Goal: Information Seeking & Learning: Learn about a topic

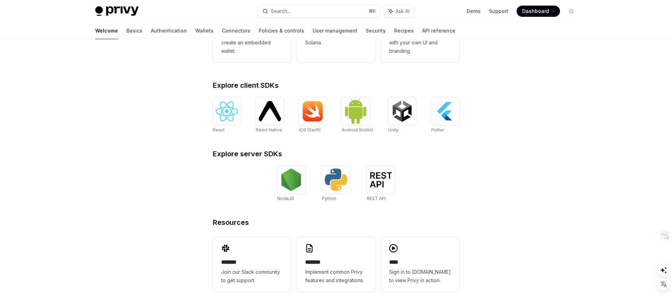
scroll to position [246, 0]
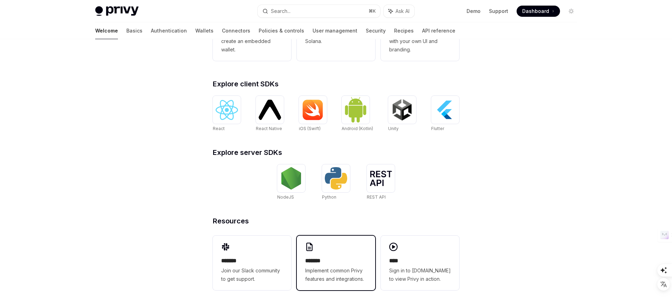
click at [358, 276] on span "Implement common Privy features and integrations." at bounding box center [336, 275] width 62 height 17
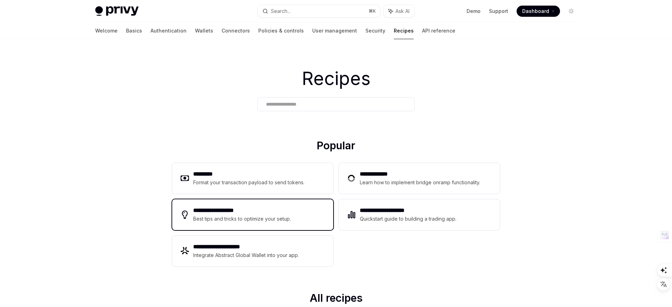
click at [229, 202] on div "**********" at bounding box center [252, 214] width 161 height 31
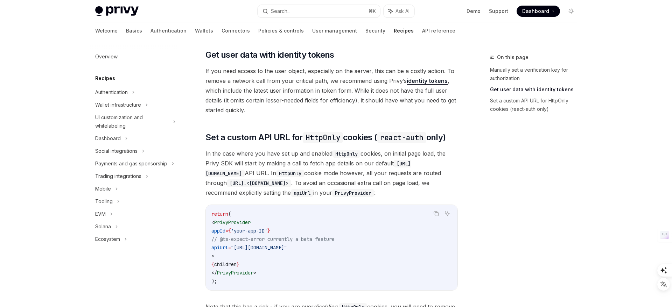
scroll to position [239, 0]
click at [238, 223] on span "PrivyProvider" at bounding box center [232, 222] width 36 height 6
copy span "PrivyProvider"
click at [380, 182] on span "In the case where you have set up and enabled HttpOnly cookies, on initial page…" at bounding box center [331, 172] width 252 height 49
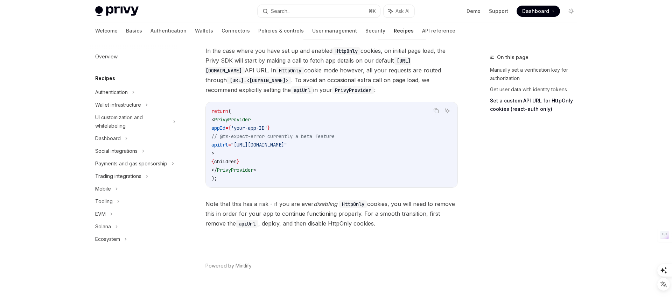
scroll to position [343, 0]
click at [126, 31] on link "Basics" at bounding box center [134, 30] width 16 height 17
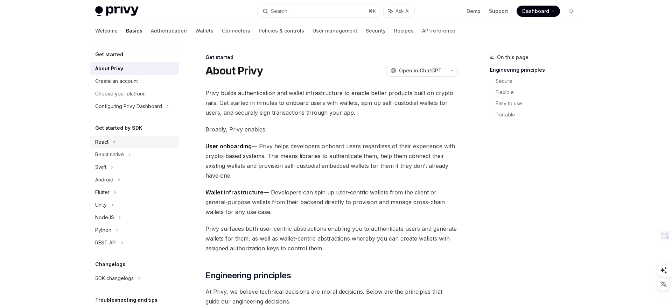
click at [108, 141] on div "React" at bounding box center [101, 142] width 13 height 8
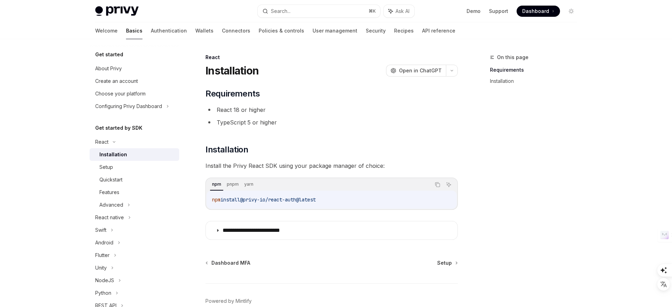
scroll to position [23, 0]
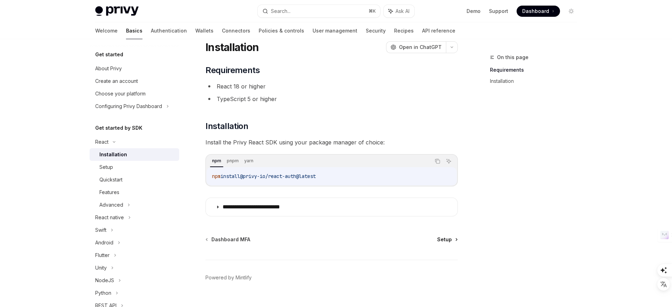
click at [446, 240] on span "Setup" at bounding box center [444, 239] width 15 height 7
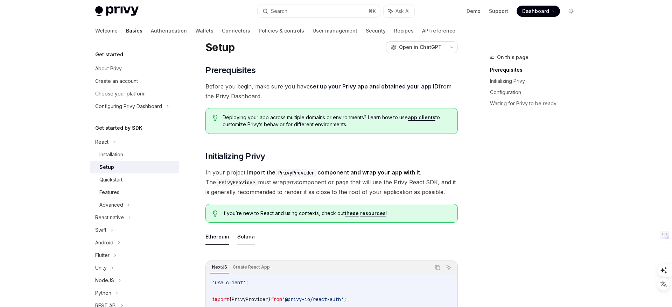
click at [242, 236] on button "Solana" at bounding box center [245, 237] width 17 height 16
type textarea "*"
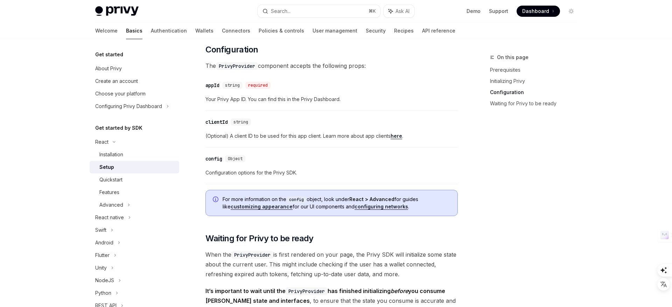
scroll to position [570, 0]
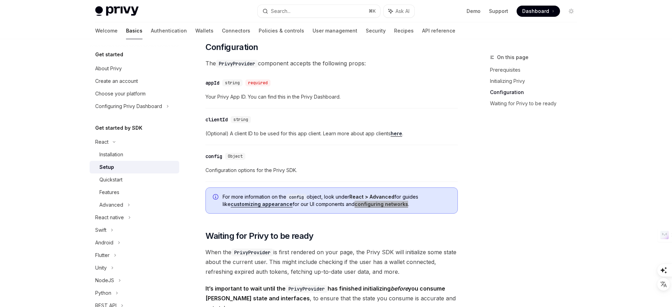
drag, startPoint x: 371, startPoint y: 204, endPoint x: 535, endPoint y: 20, distance: 246.7
click at [0, 0] on div "Privy Docs home page Search... ⌘ K Ask AI Demo Support Dashboard Dashboard Sear…" at bounding box center [336, 82] width 672 height 1305
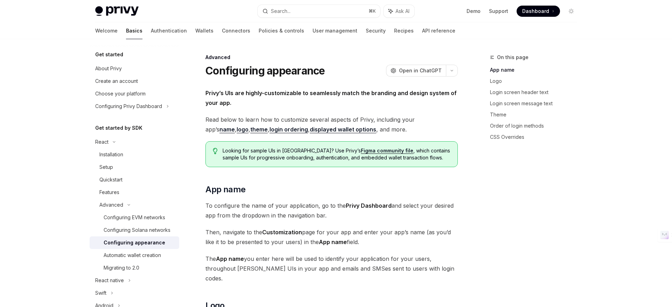
click at [295, 203] on span "To configure the name of your application, go to the Privy Dashboard and select…" at bounding box center [331, 211] width 252 height 20
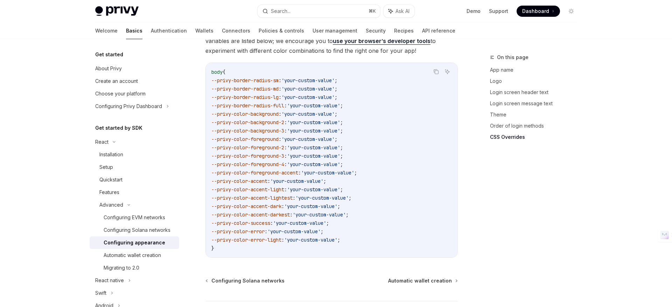
scroll to position [1782, 0]
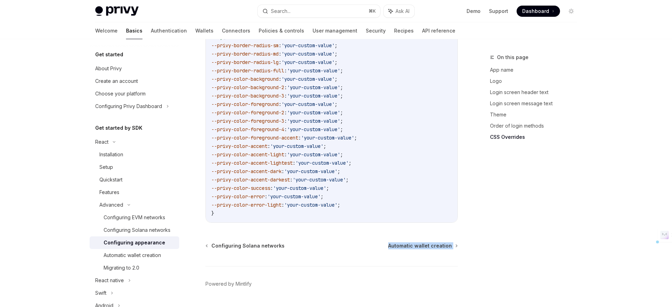
drag, startPoint x: 384, startPoint y: 221, endPoint x: 447, endPoint y: 231, distance: 64.0
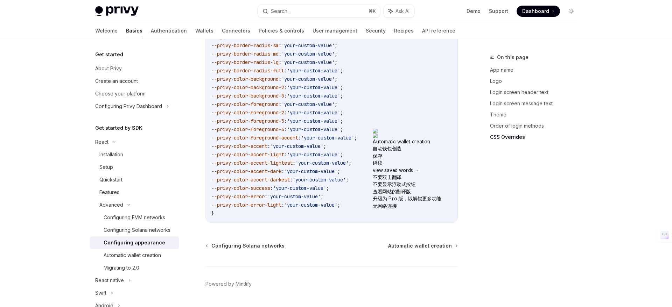
click at [455, 243] on div "Configuring Solana networks Automatic wallet creation Powered by Mintlify" at bounding box center [331, 285] width 252 height 84
click at [443, 243] on span "Automatic wallet creation" at bounding box center [420, 246] width 64 height 7
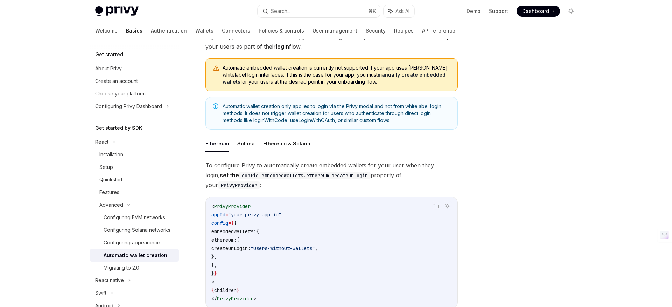
scroll to position [60, 0]
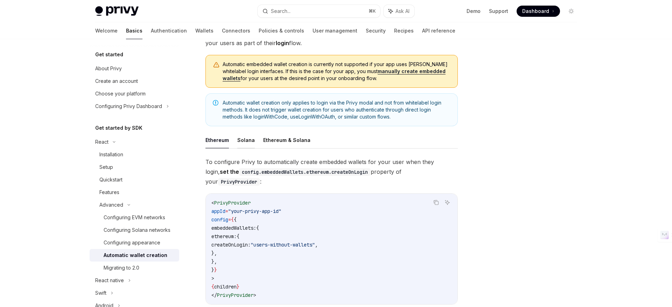
click at [246, 140] on button "Solana" at bounding box center [245, 140] width 17 height 16
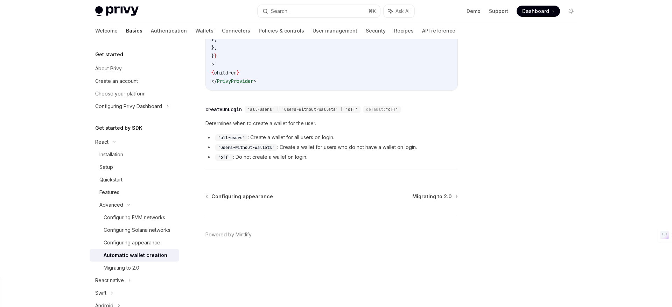
scroll to position [272, 0]
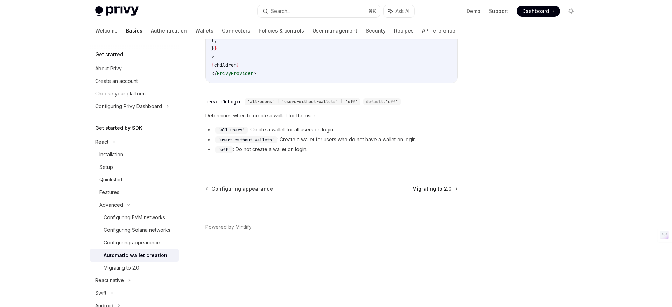
click at [438, 189] on span "Migrating to 2.0" at bounding box center [432, 188] width 40 height 7
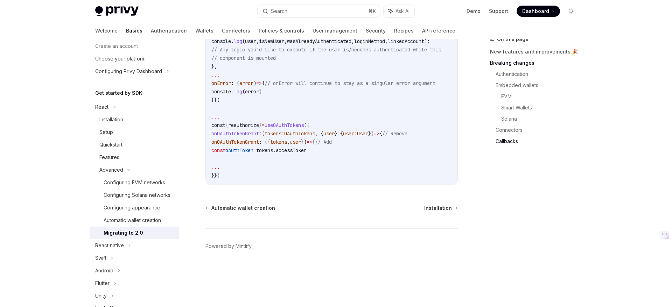
scroll to position [33, 0]
click at [335, 245] on div "Automatic wallet creation Installation Powered by Mintlify" at bounding box center [331, 247] width 252 height 84
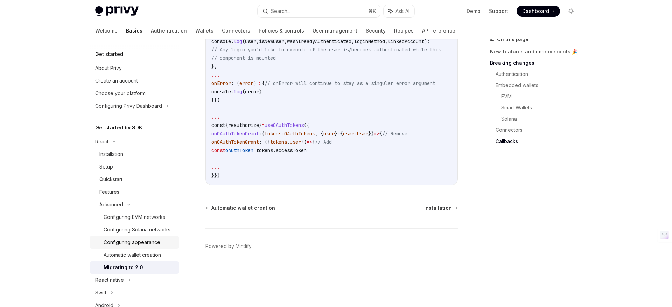
scroll to position [0, 0]
click at [446, 212] on span "Installation" at bounding box center [438, 208] width 28 height 7
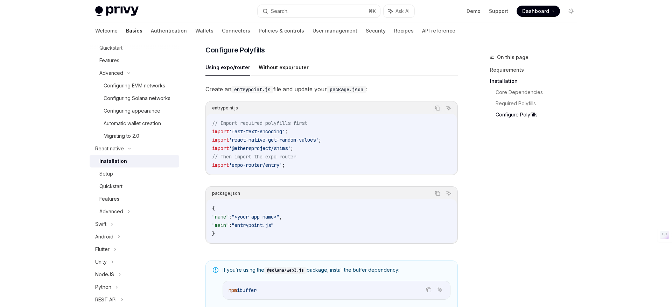
scroll to position [140, 0]
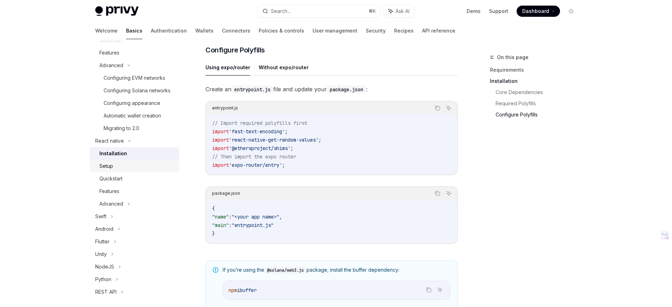
click at [112, 166] on div "Setup" at bounding box center [106, 166] width 14 height 8
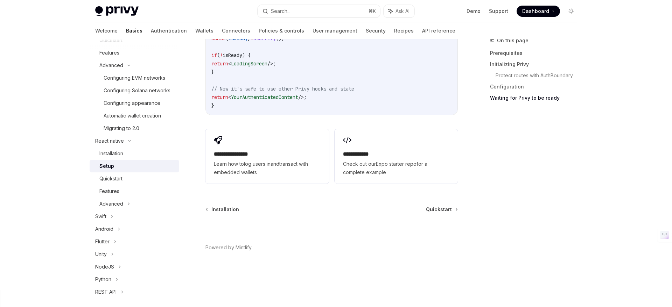
scroll to position [684, 0]
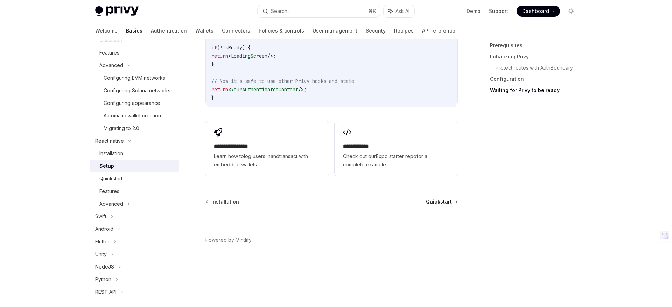
click at [442, 198] on span "Quickstart" at bounding box center [439, 201] width 26 height 7
type textarea "*"
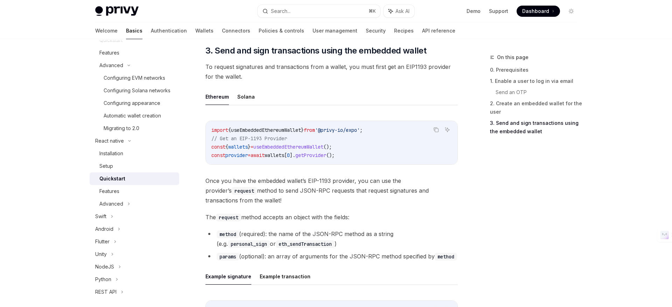
scroll to position [787, 0]
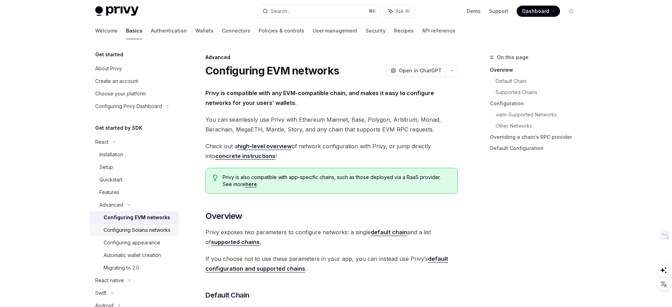
click at [146, 232] on div "Configuring Solana networks" at bounding box center [137, 230] width 67 height 8
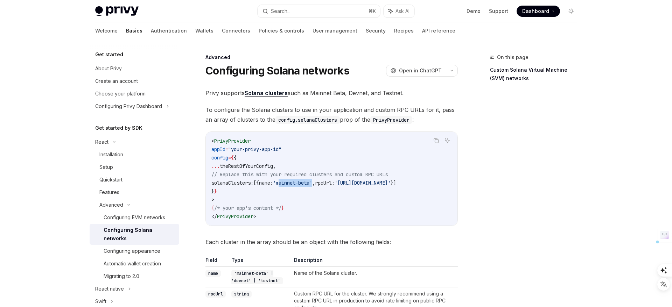
drag, startPoint x: 298, startPoint y: 183, endPoint x: 331, endPoint y: 181, distance: 33.6
click at [312, 181] on span "'mainnet-beta'" at bounding box center [292, 183] width 39 height 6
type textarea "*"
copy span "mainnet-beta"
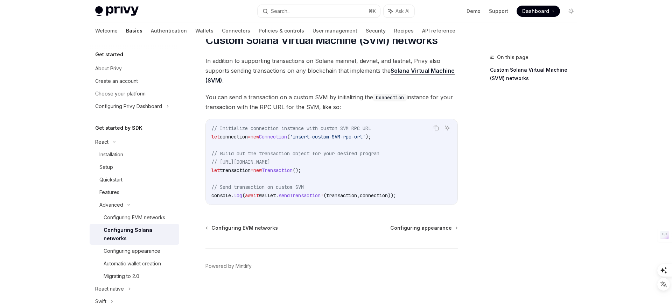
scroll to position [296, 0]
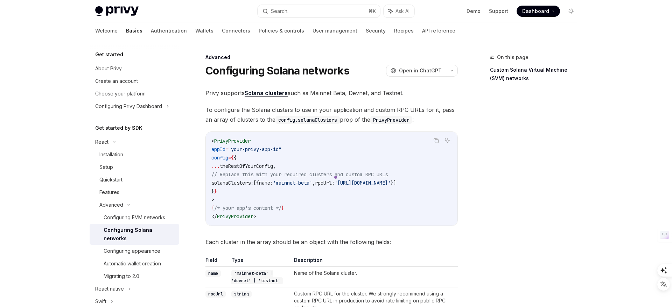
scroll to position [296, 0]
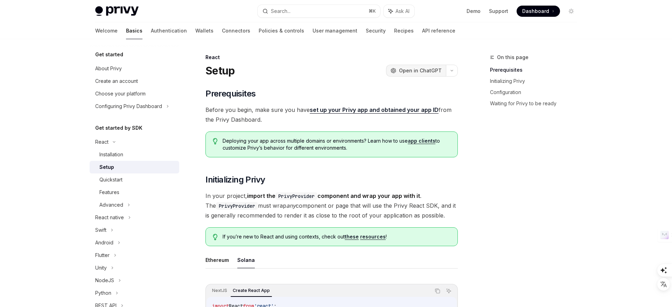
click at [435, 69] on span "Open in ChatGPT" at bounding box center [420, 70] width 43 height 7
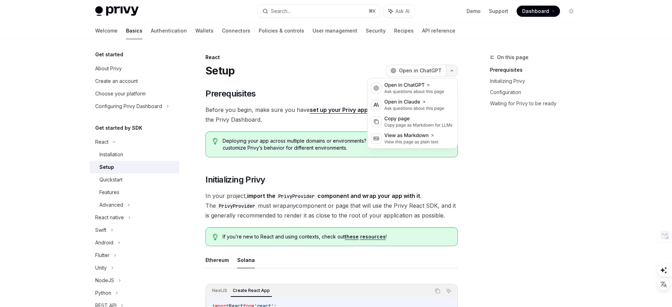
click at [453, 69] on icon "button" at bounding box center [452, 70] width 8 height 3
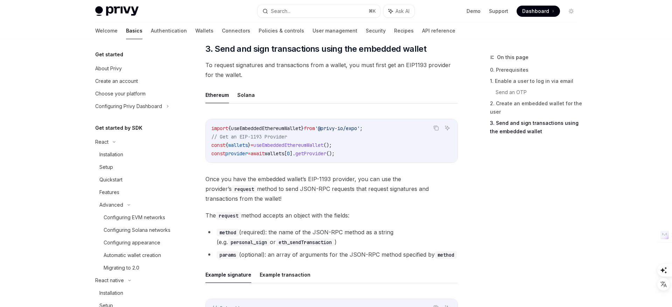
scroll to position [140, 0]
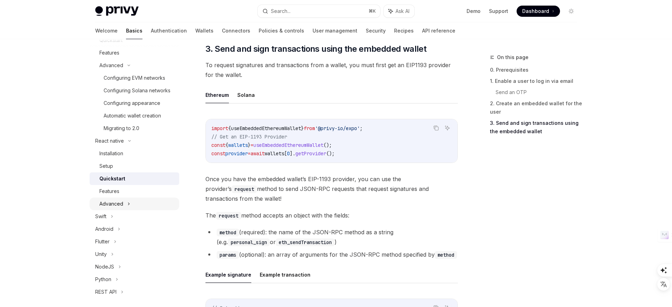
click at [128, 204] on icon at bounding box center [128, 204] width 3 height 8
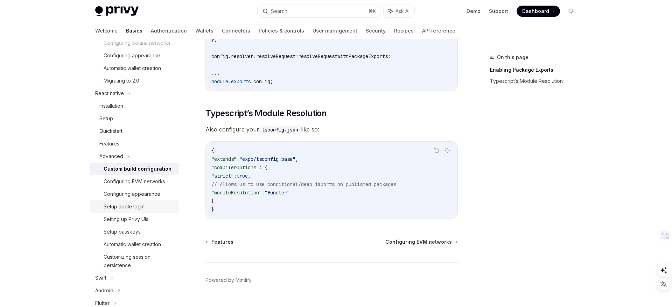
scroll to position [190, 0]
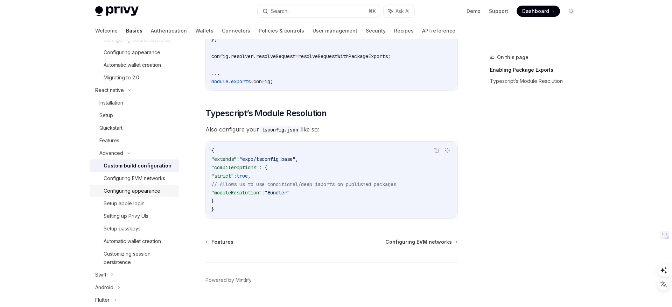
click at [151, 191] on div "Configuring appearance" at bounding box center [132, 191] width 57 height 8
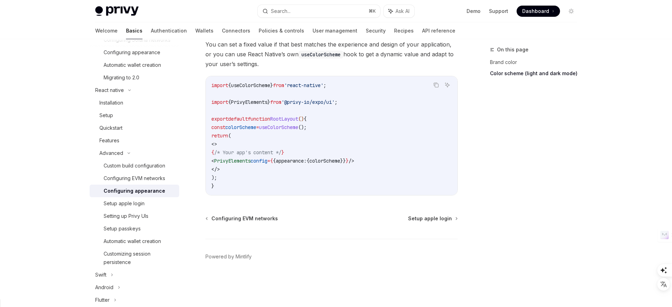
scroll to position [310, 0]
click at [426, 216] on span "Setup apple login" at bounding box center [430, 218] width 44 height 7
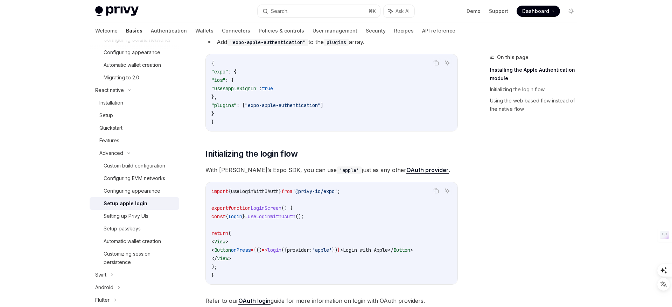
scroll to position [254, 0]
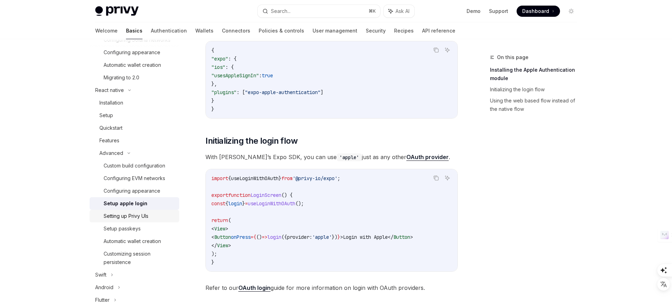
click at [144, 216] on div "Setting up Privy UIs" at bounding box center [126, 216] width 45 height 8
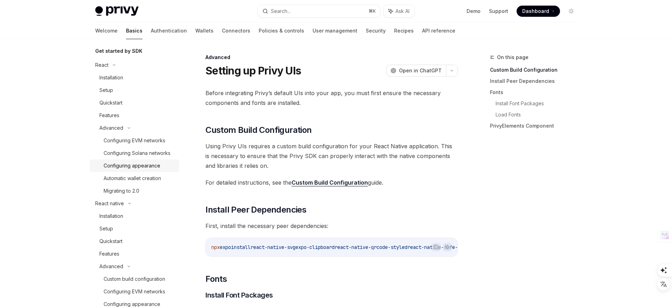
scroll to position [54, 0]
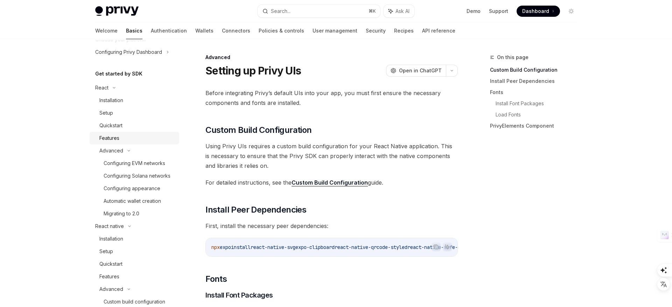
click at [114, 140] on div "Features" at bounding box center [109, 138] width 20 height 8
type textarea "*"
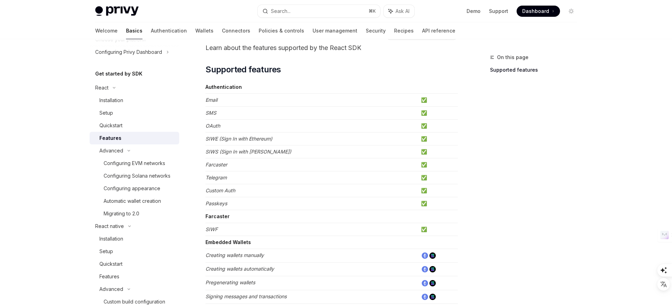
scroll to position [45, 0]
